Goal: Obtain resource: Download file/media

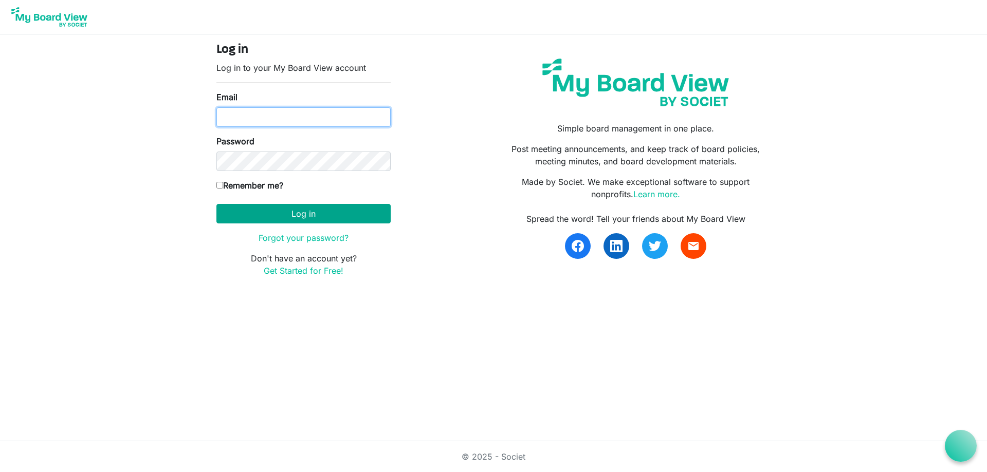
type input "lori.steward@globalgatheringplace.com"
click at [287, 223] on button "Log in" at bounding box center [303, 214] width 174 height 20
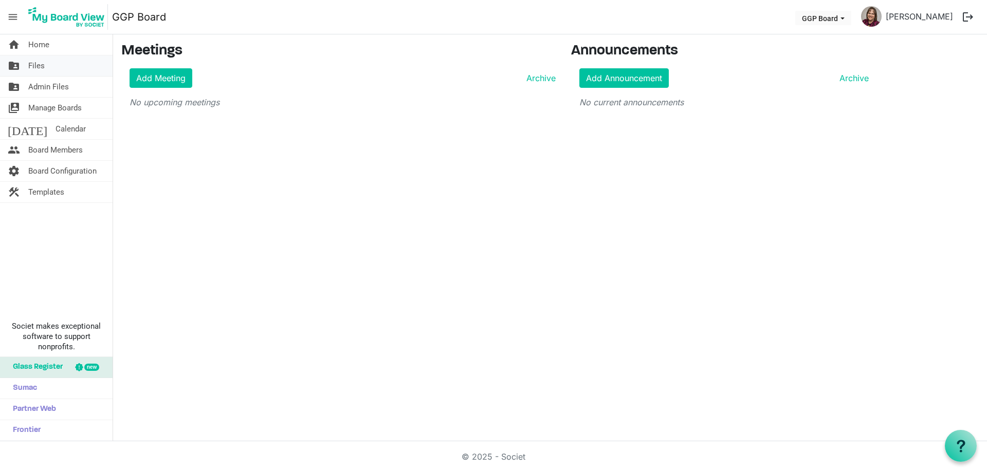
click at [34, 61] on span "Files" at bounding box center [36, 66] width 16 height 21
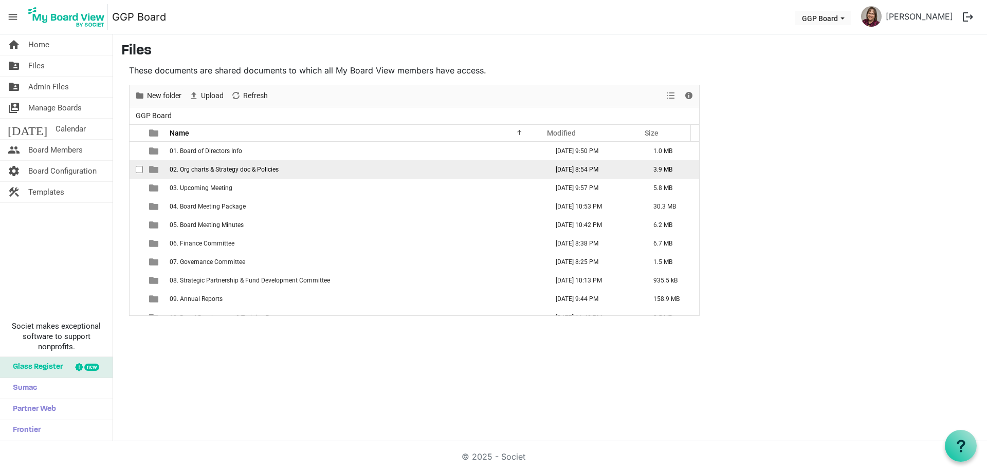
click at [231, 170] on span "02. Org charts & Strategy doc & Policies" at bounding box center [224, 169] width 109 height 7
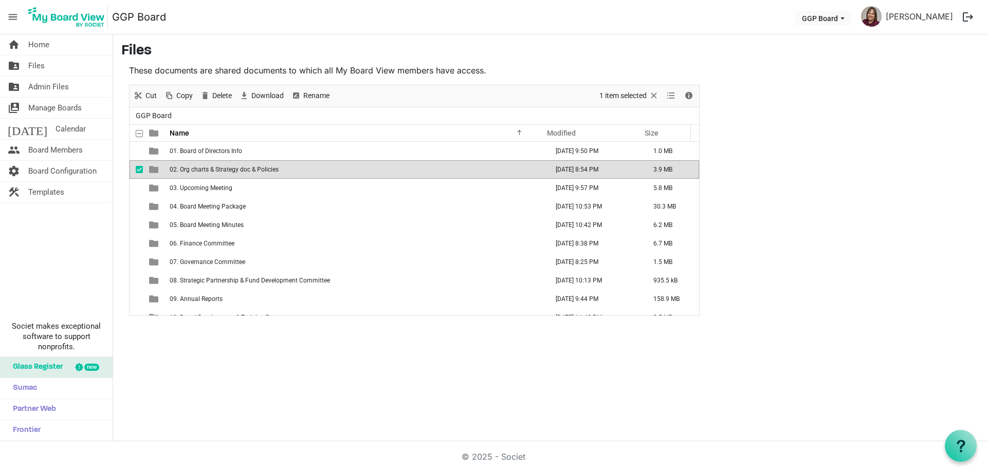
click at [196, 168] on span "02. Org charts & Strategy doc & Policies" at bounding box center [224, 169] width 109 height 7
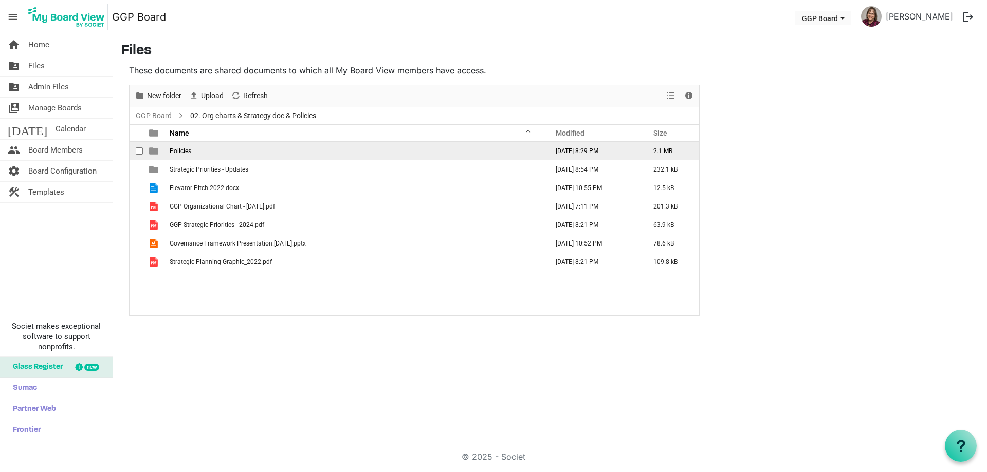
click at [193, 146] on td "Policies" at bounding box center [356, 151] width 378 height 19
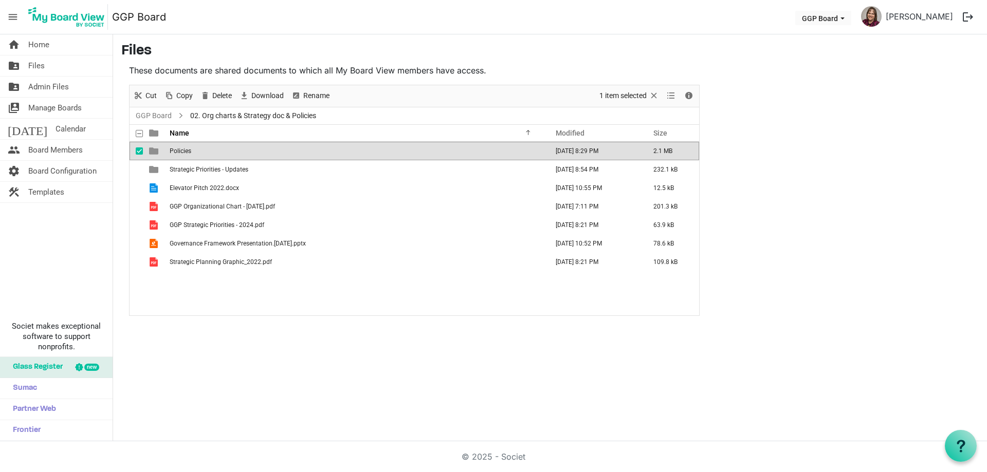
click at [193, 146] on td "Policies" at bounding box center [356, 151] width 378 height 19
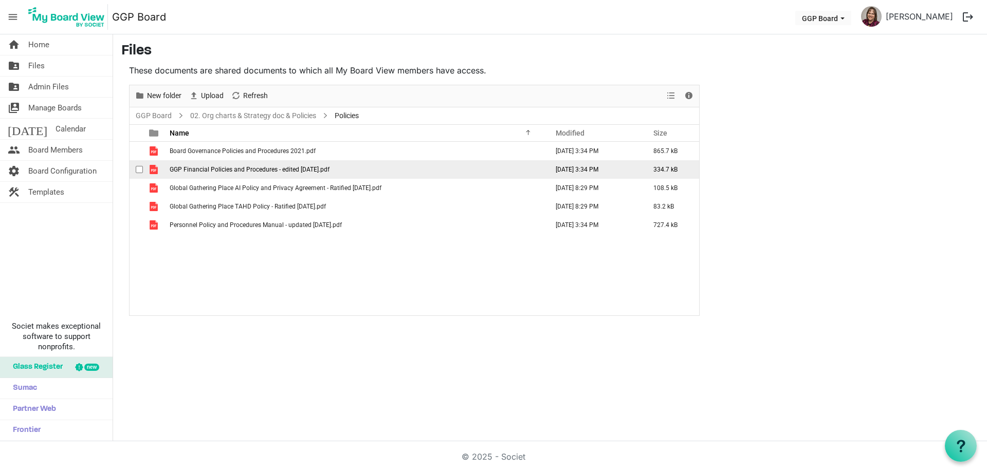
click at [262, 172] on span "GGP Financial Policies and Procedures - edited [DATE].pdf" at bounding box center [250, 169] width 160 height 7
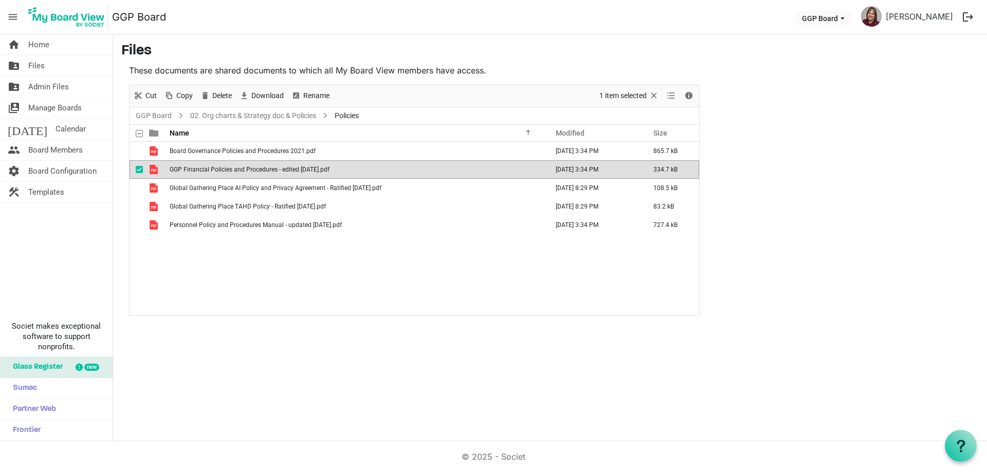
click at [181, 167] on span "GGP Financial Policies and Procedures - edited [DATE].pdf" at bounding box center [250, 169] width 160 height 7
click at [293, 409] on div "home Home folder_shared Files folder_shared Admin Files switch_account Manage B…" at bounding box center [493, 237] width 987 height 407
